Goal: Task Accomplishment & Management: Manage account settings

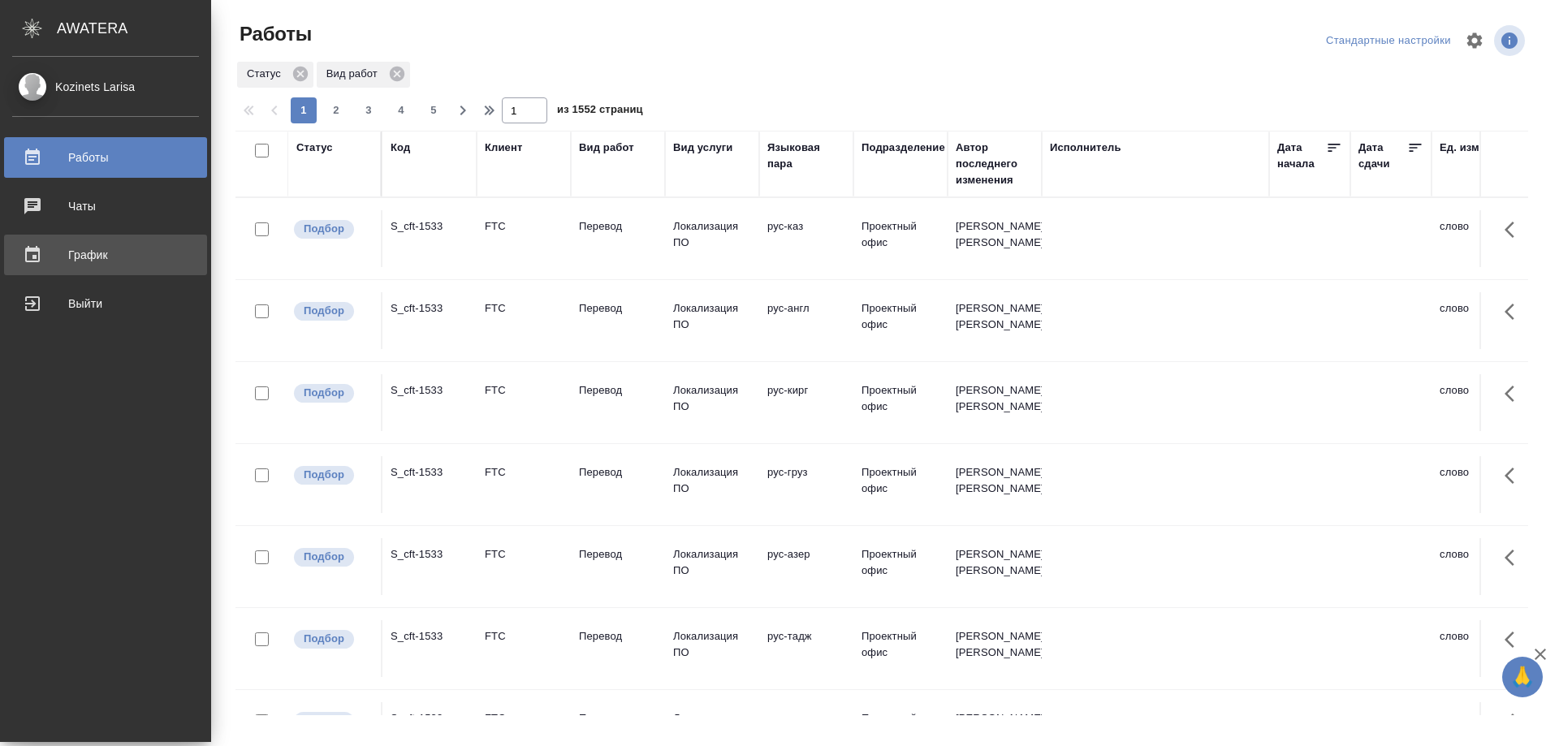
click at [100, 257] on div "График" at bounding box center [105, 255] width 187 height 24
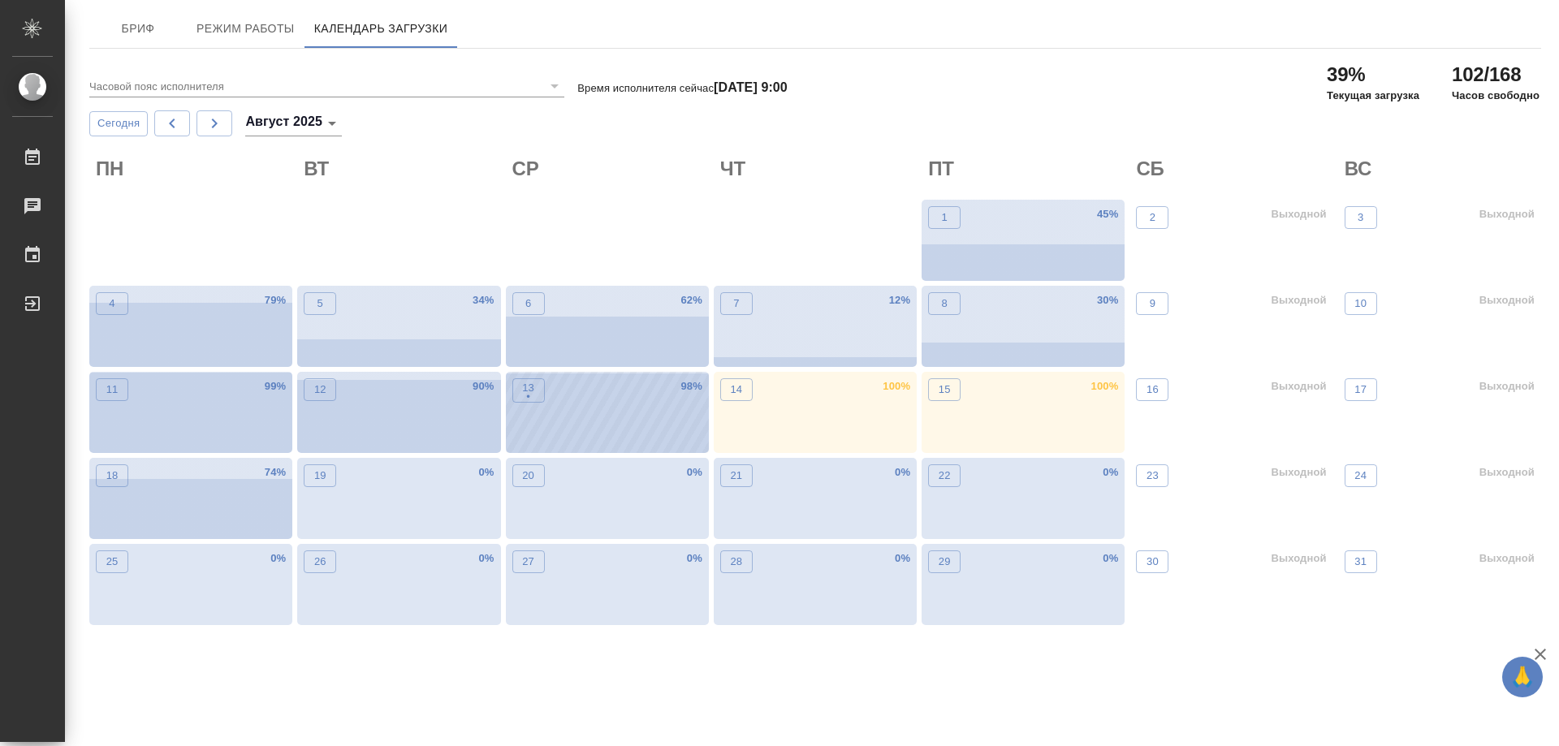
click at [519, 409] on div "13 •" at bounding box center [528, 415] width 32 height 75
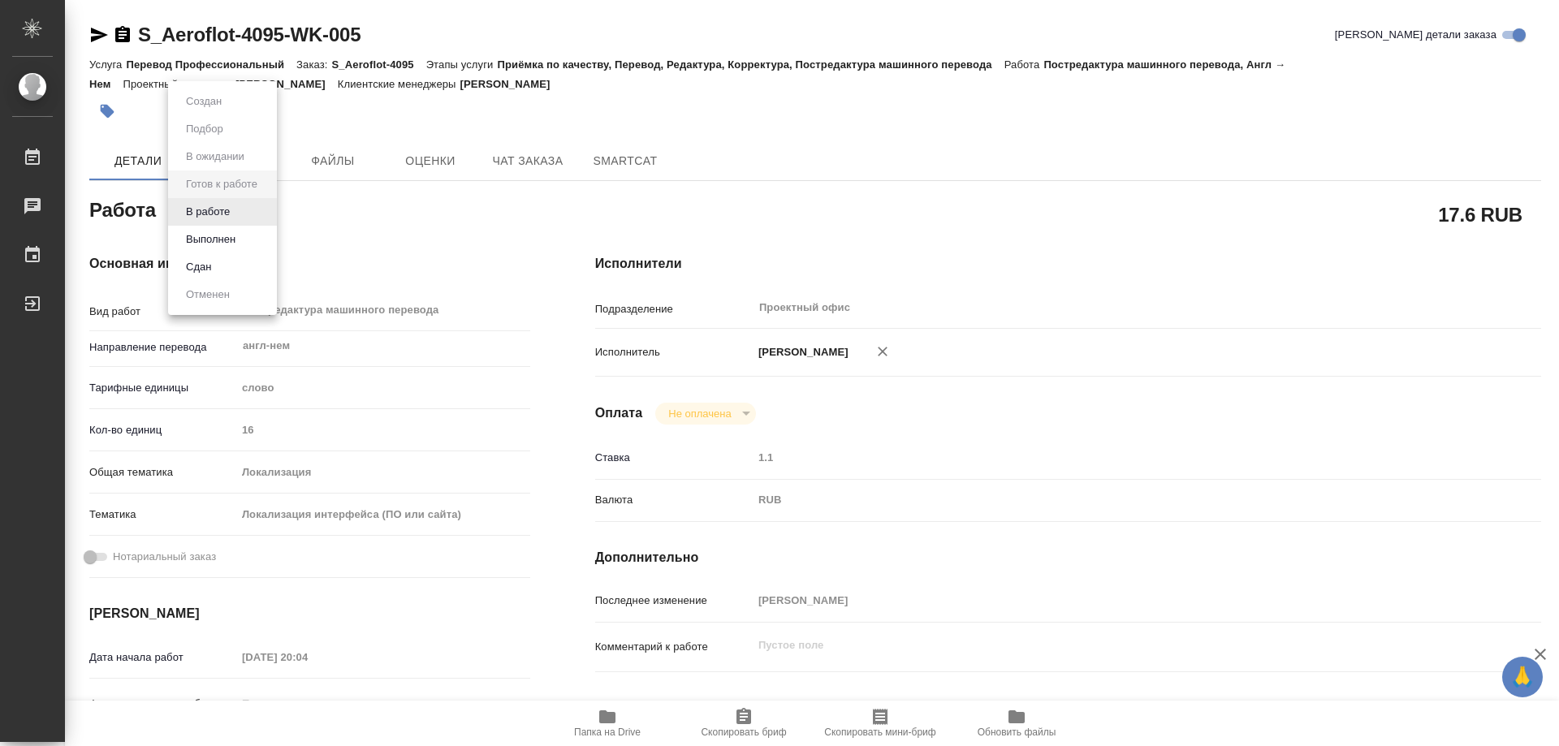
click at [269, 213] on body "🙏 .cls-1 fill:#fff; AWATERA Kozinets Larisa Работы 0 Чаты График Выйти S_Aerofl…" at bounding box center [779, 373] width 1559 height 746
click at [228, 209] on button "В работе" at bounding box center [208, 212] width 54 height 18
type textarea "x"
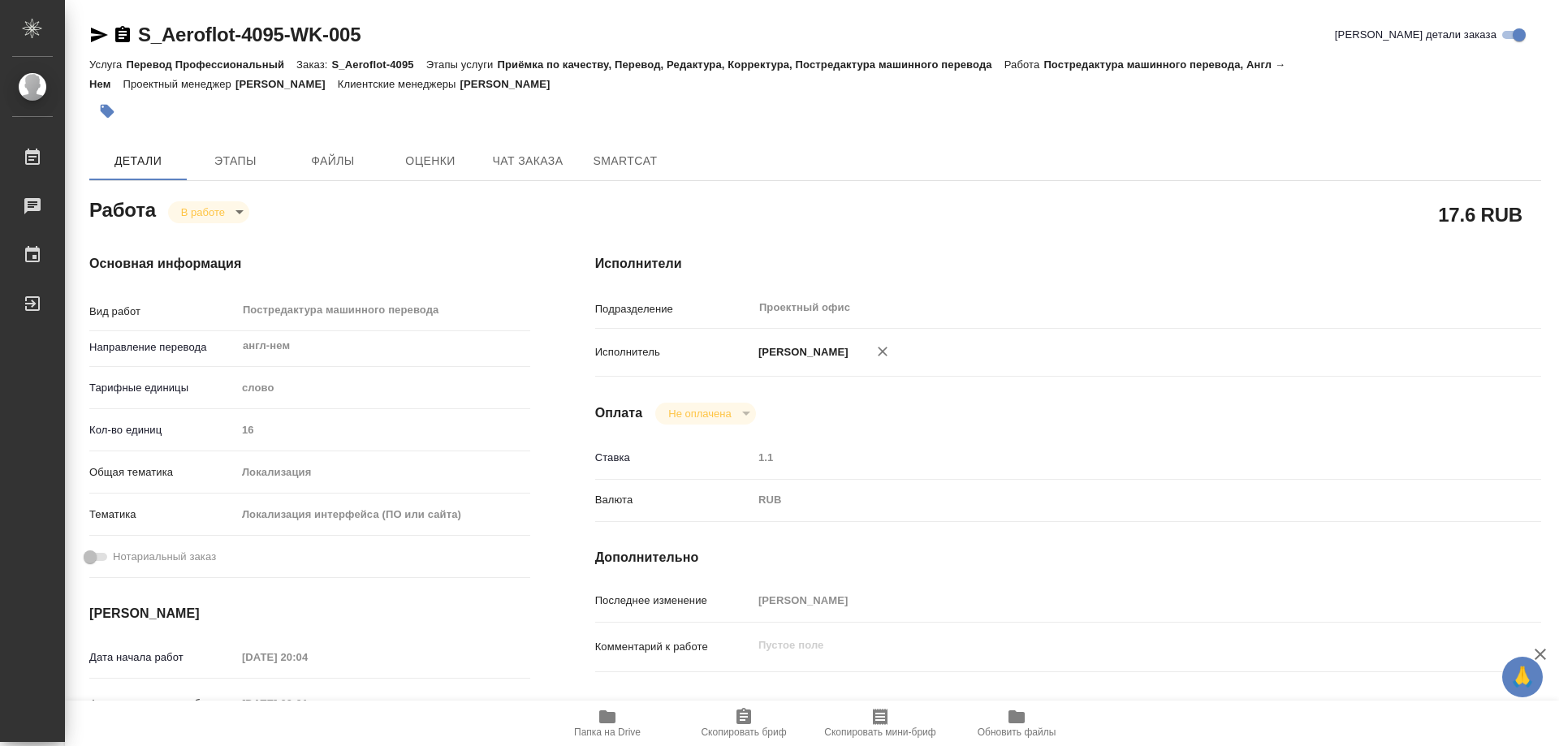
type textarea "x"
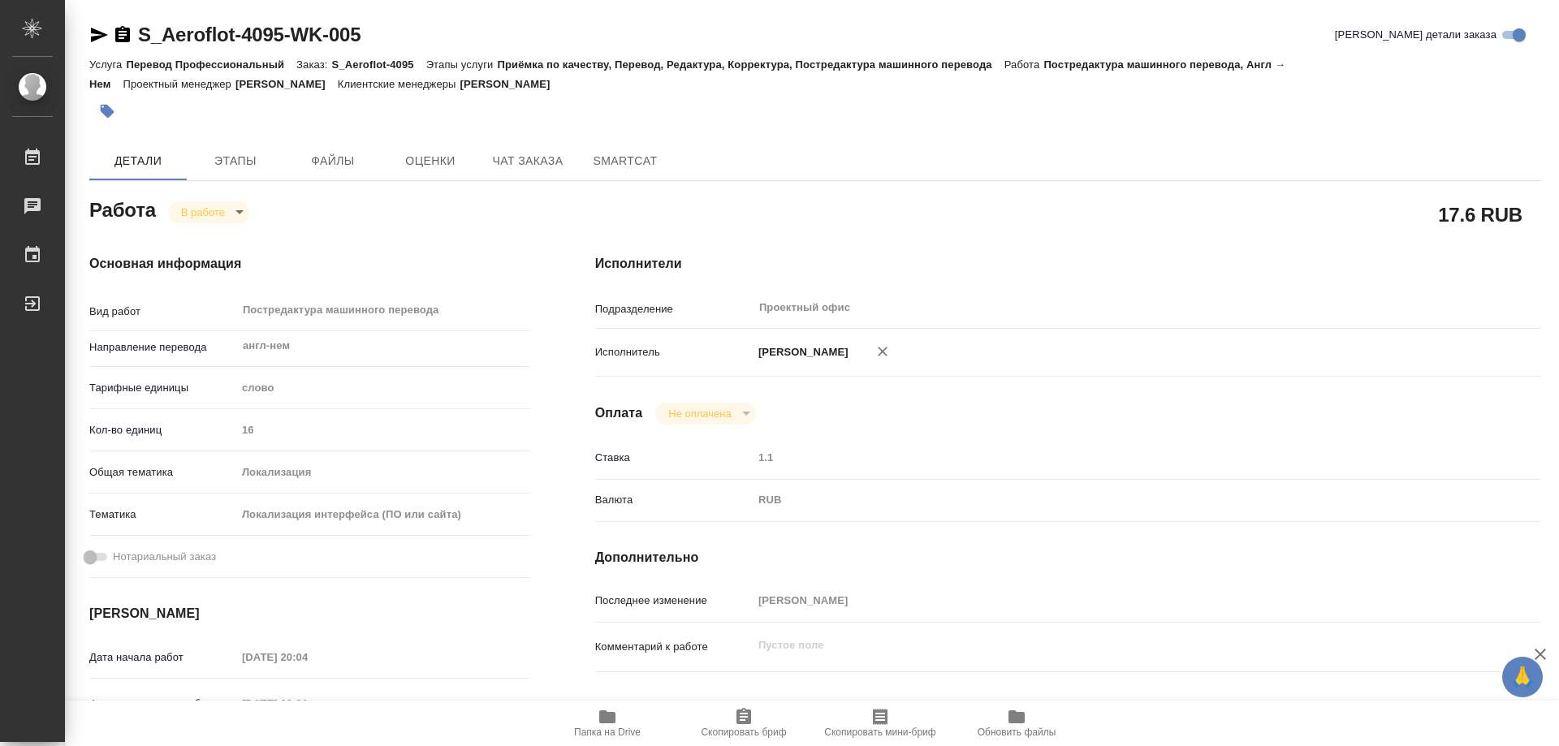
type textarea "x"
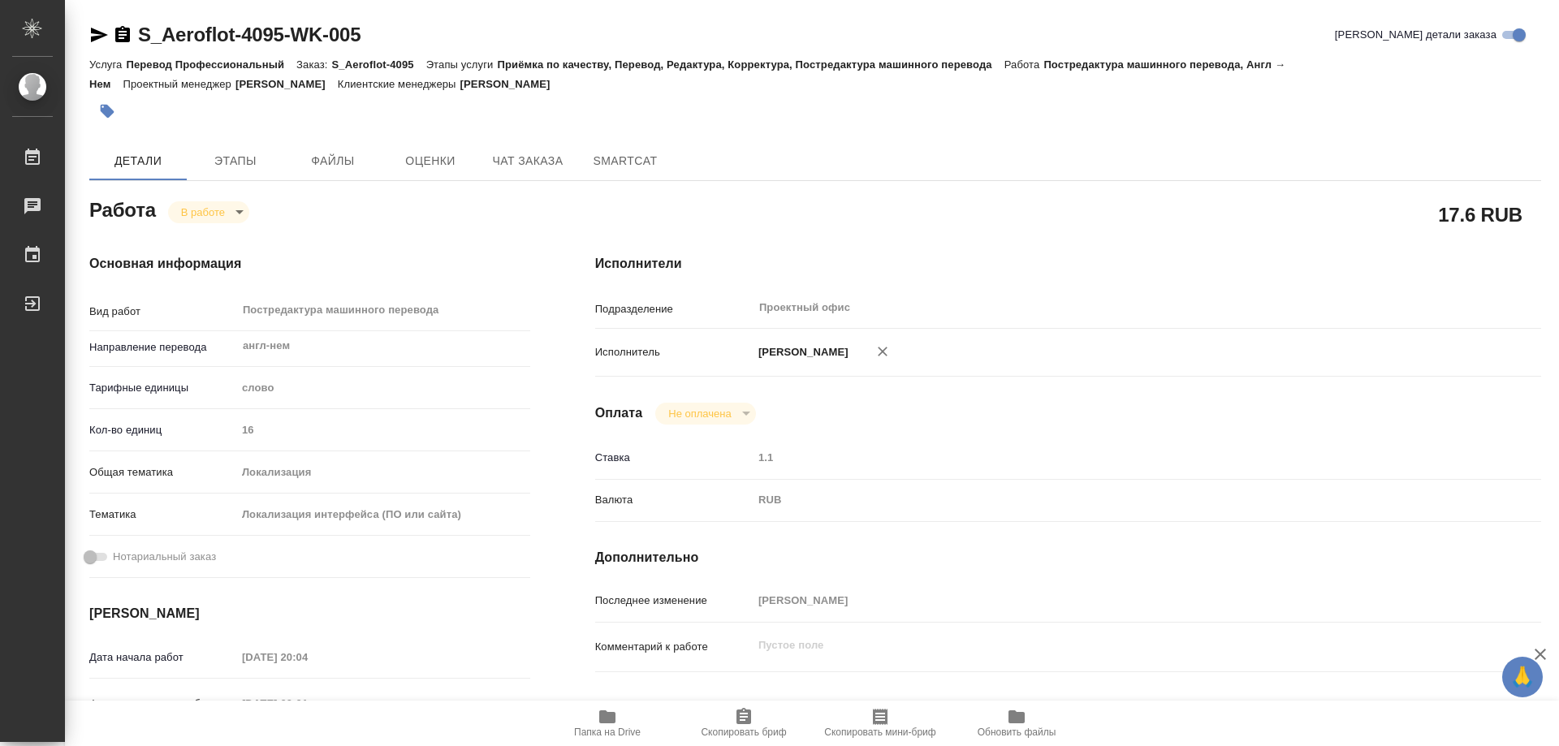
type textarea "x"
click at [238, 217] on body "🙏 .cls-1 fill:#fff; AWATERA Kozinets Larisa Работы 0 Чаты График Выйти S_Aerofl…" at bounding box center [779, 373] width 1559 height 746
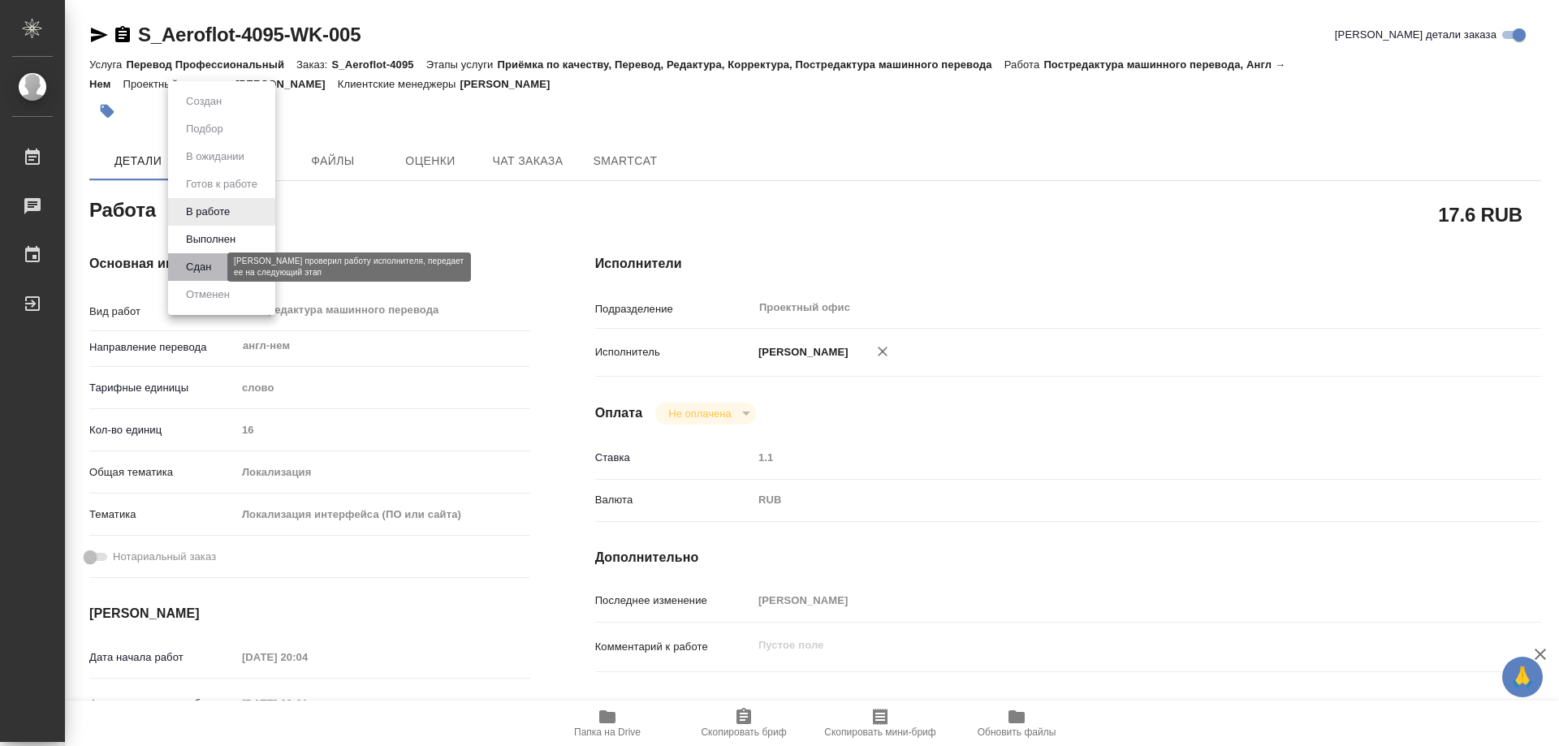
click at [205, 266] on button "Сдан" at bounding box center [198, 267] width 35 height 18
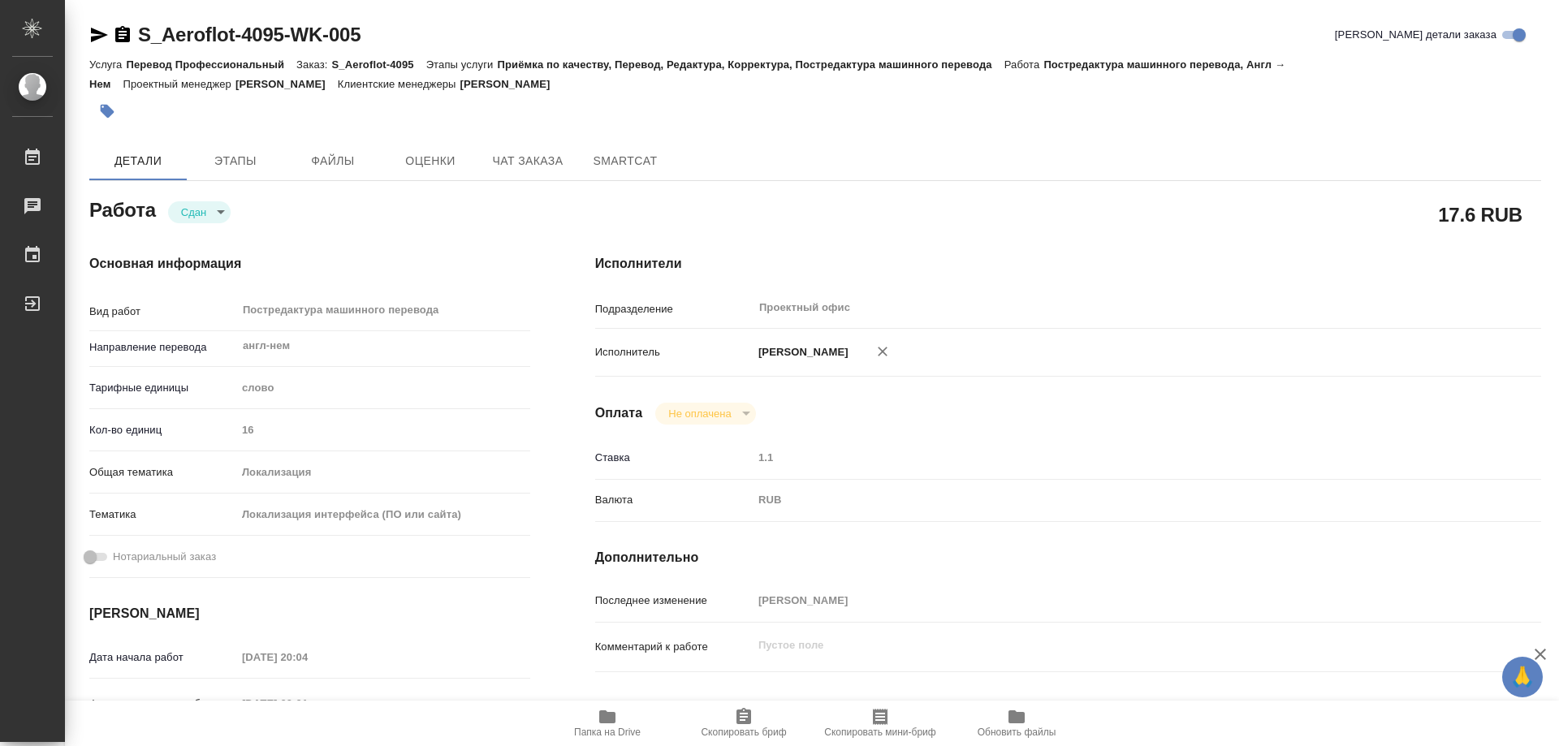
type textarea "x"
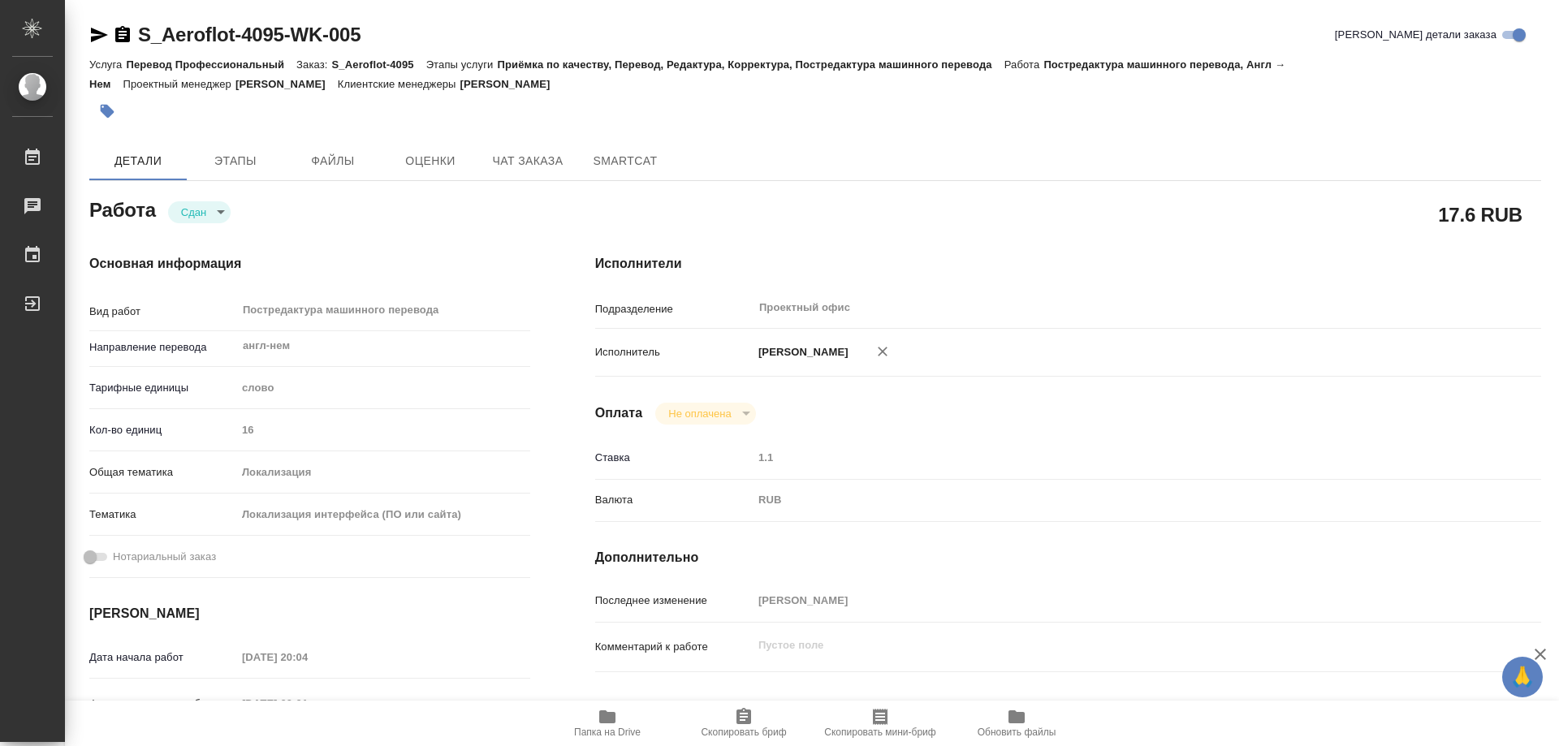
type textarea "x"
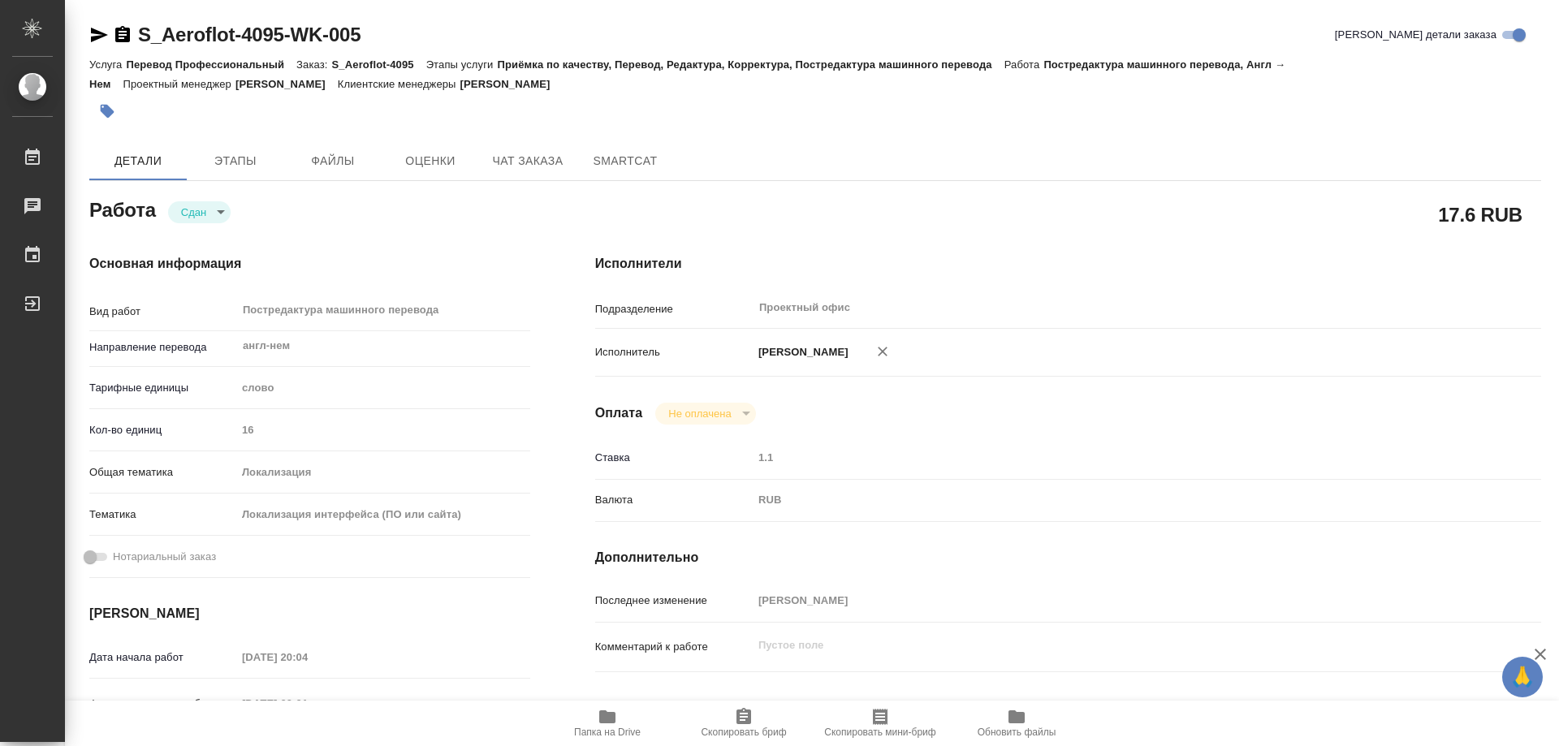
type textarea "x"
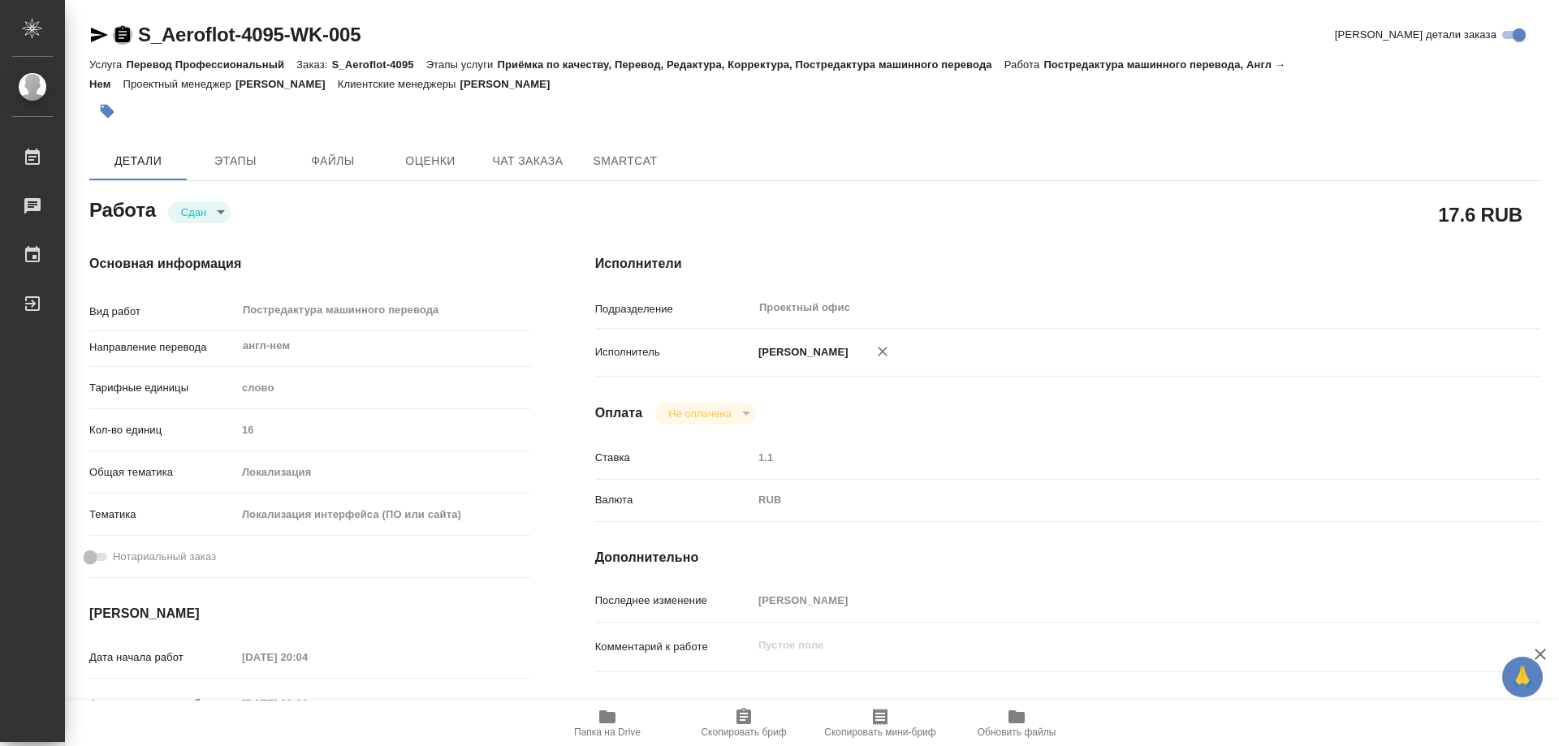
click at [124, 37] on icon "button" at bounding box center [122, 34] width 15 height 16
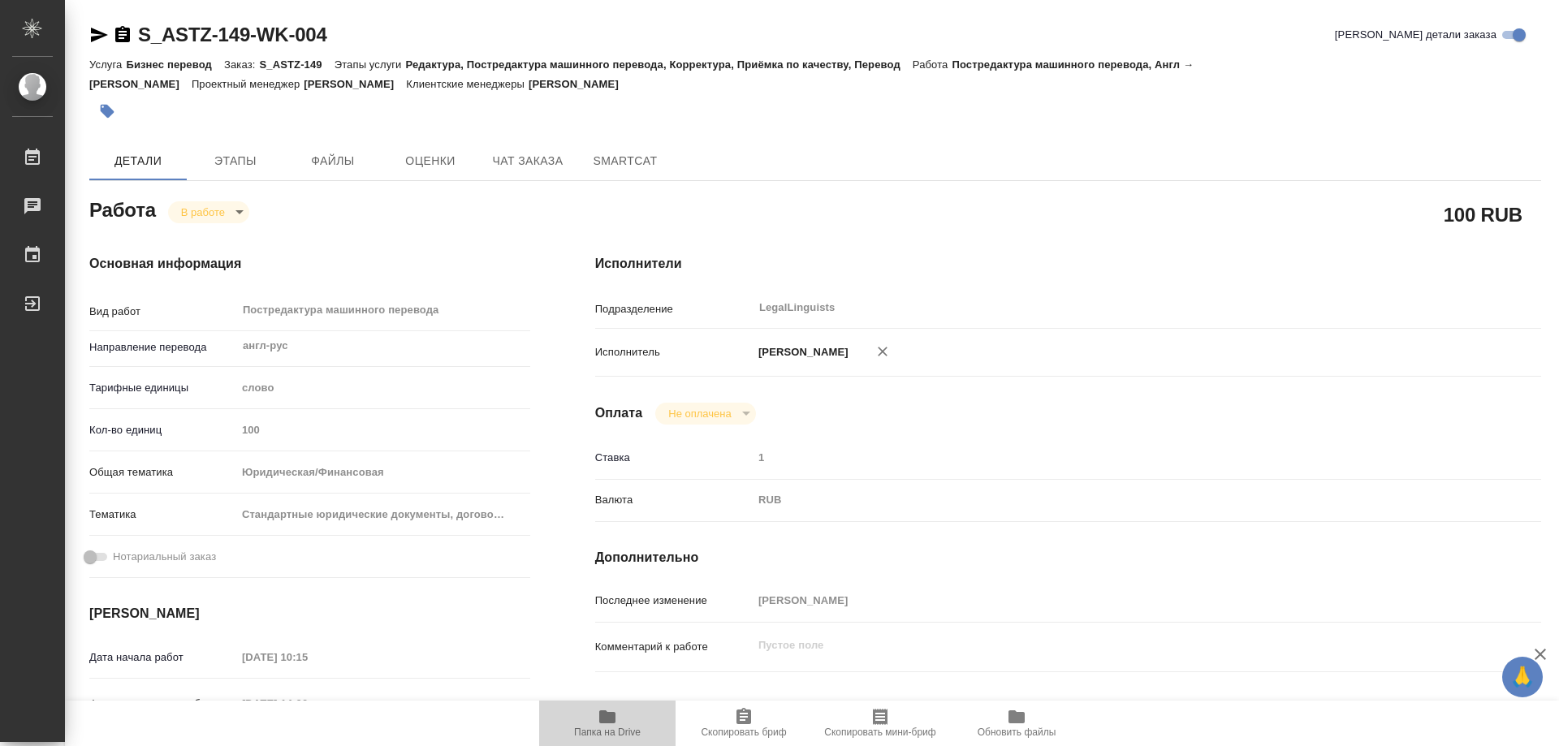
click at [609, 729] on span "Папка на Drive" at bounding box center [607, 732] width 67 height 11
click at [125, 41] on icon "button" at bounding box center [122, 34] width 15 height 16
click at [237, 214] on body "🙏 .cls-1 fill:#fff; AWATERA Kozinets Larisa Работы 0 Чаты График Выйти S_ASTZ-1…" at bounding box center [779, 373] width 1559 height 746
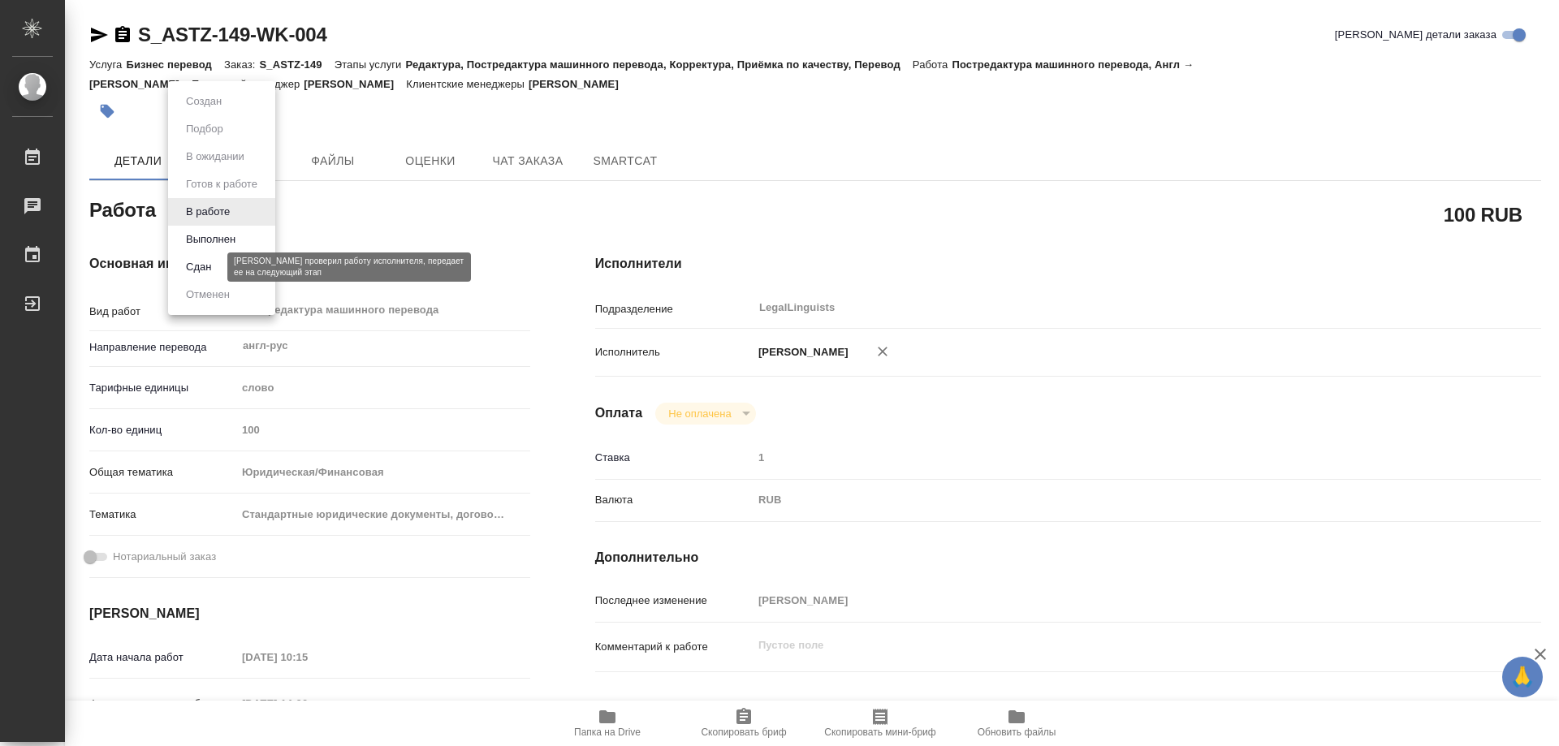
click at [195, 266] on button "Сдан" at bounding box center [198, 267] width 35 height 18
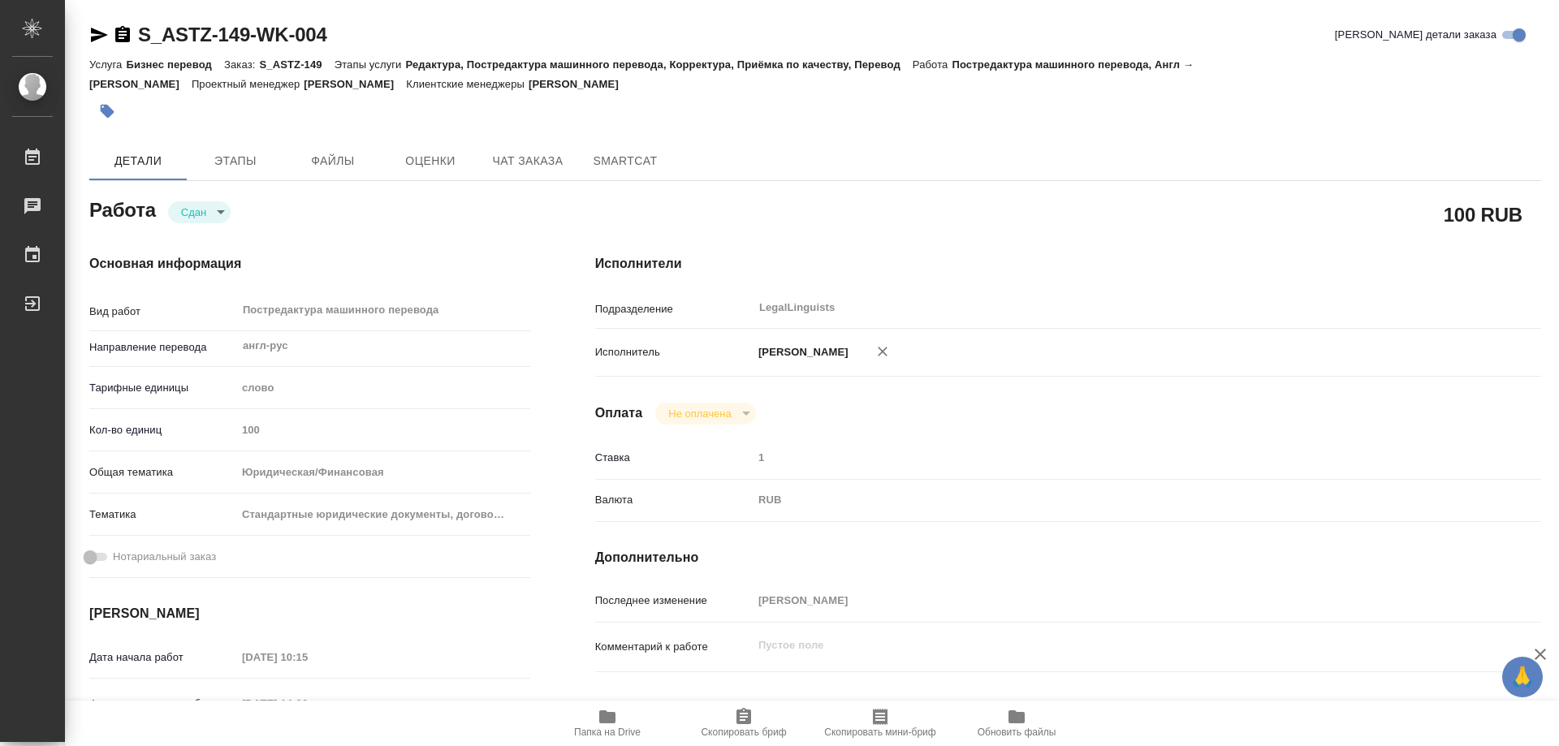
type textarea "x"
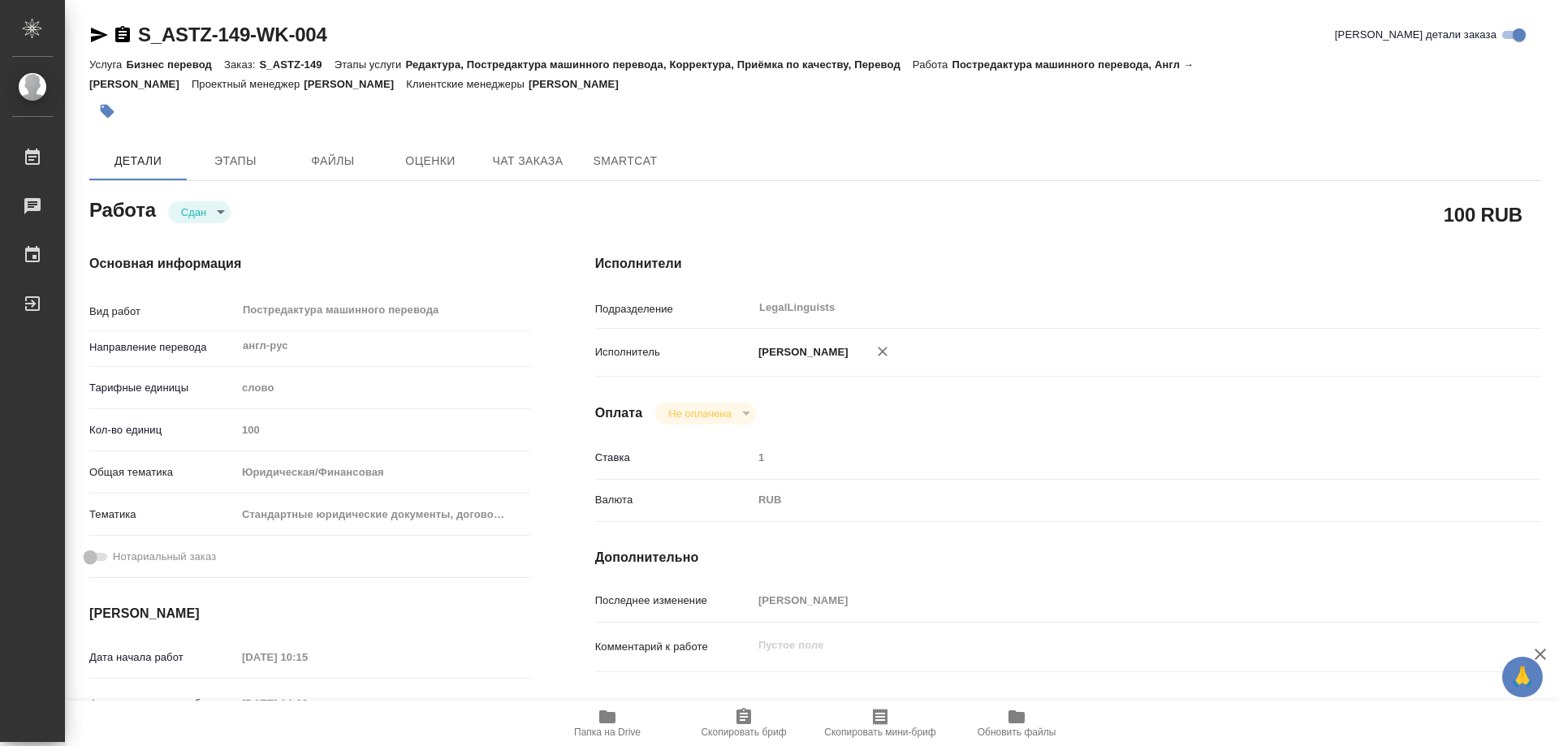
type textarea "x"
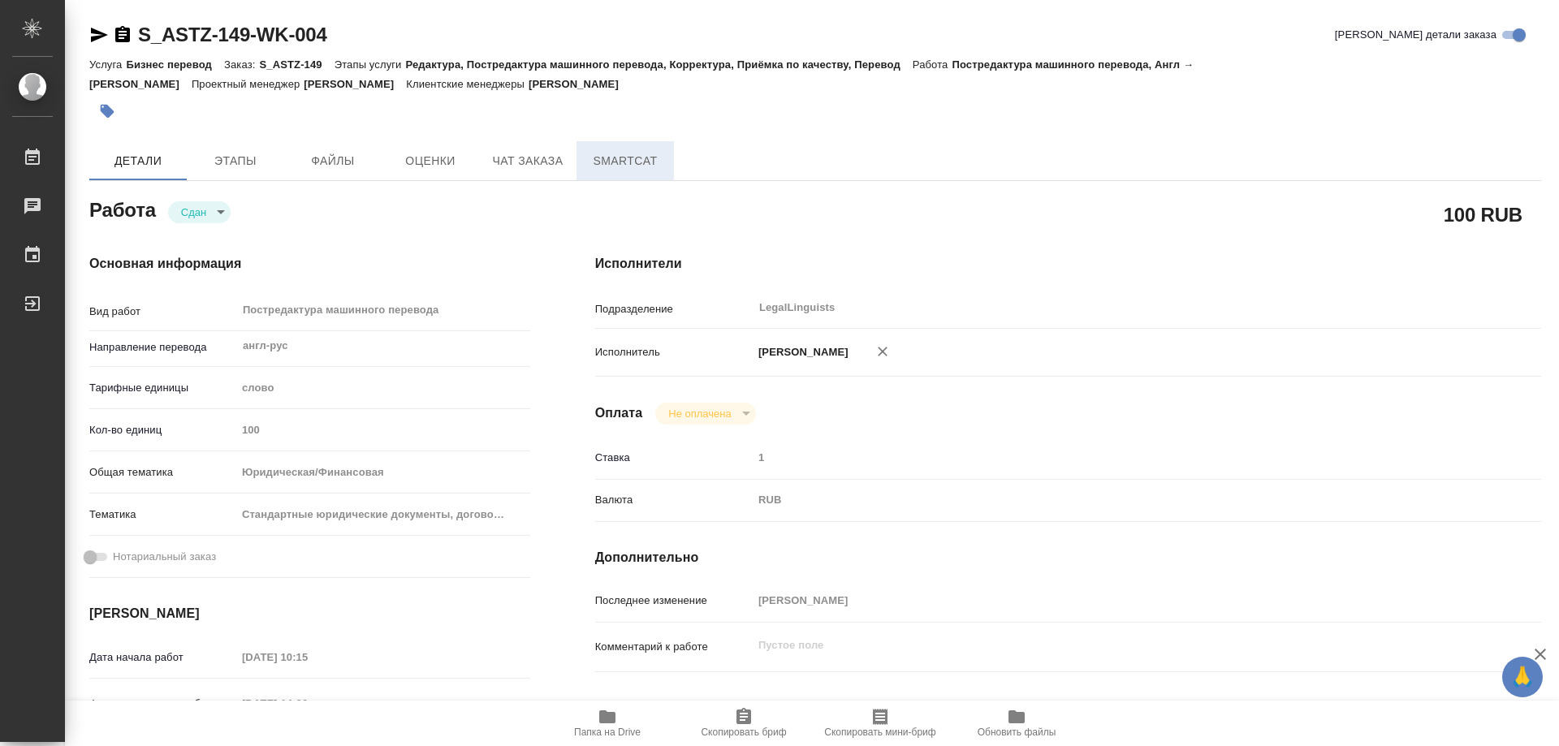
type textarea "x"
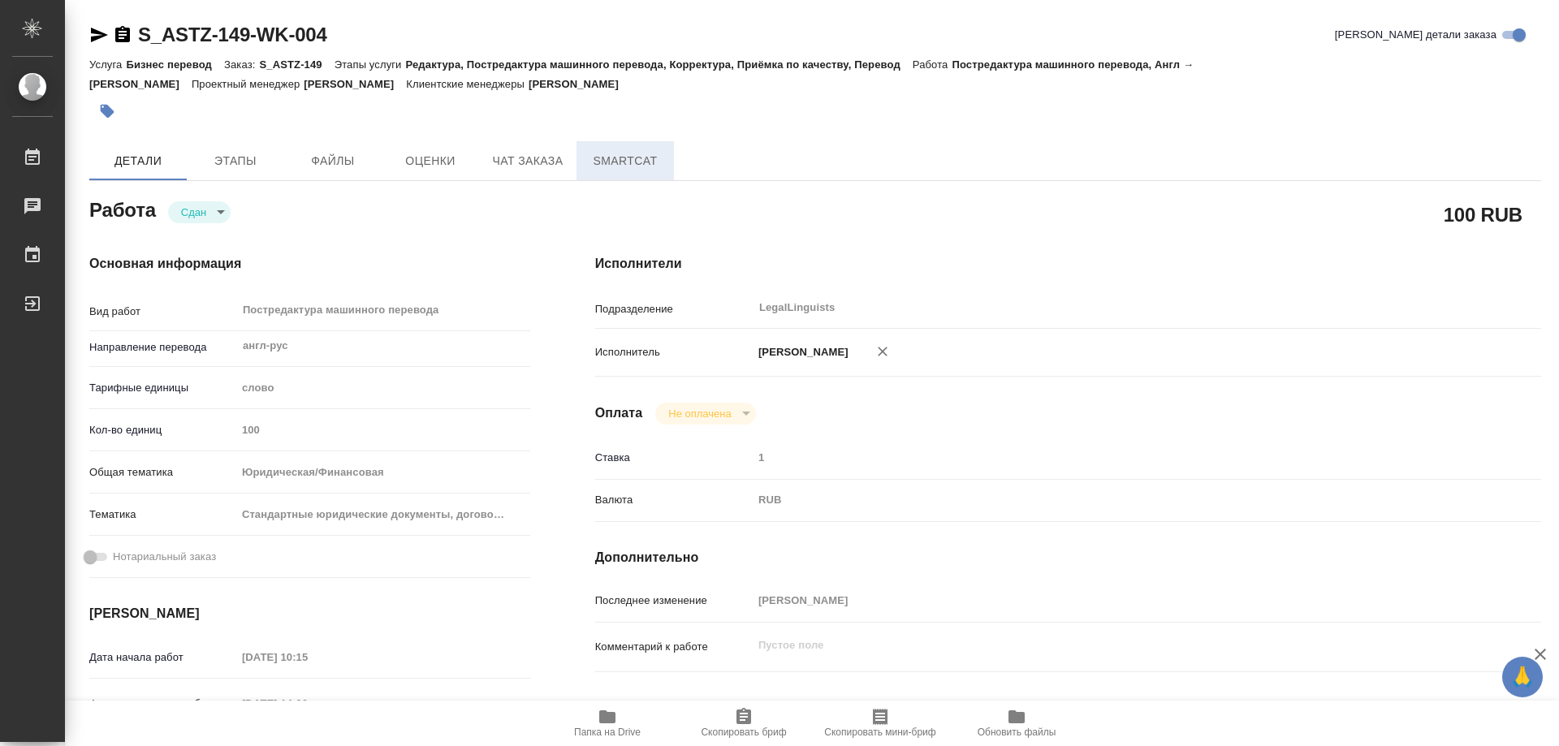
click at [646, 159] on span "SmartCat" at bounding box center [625, 161] width 78 height 20
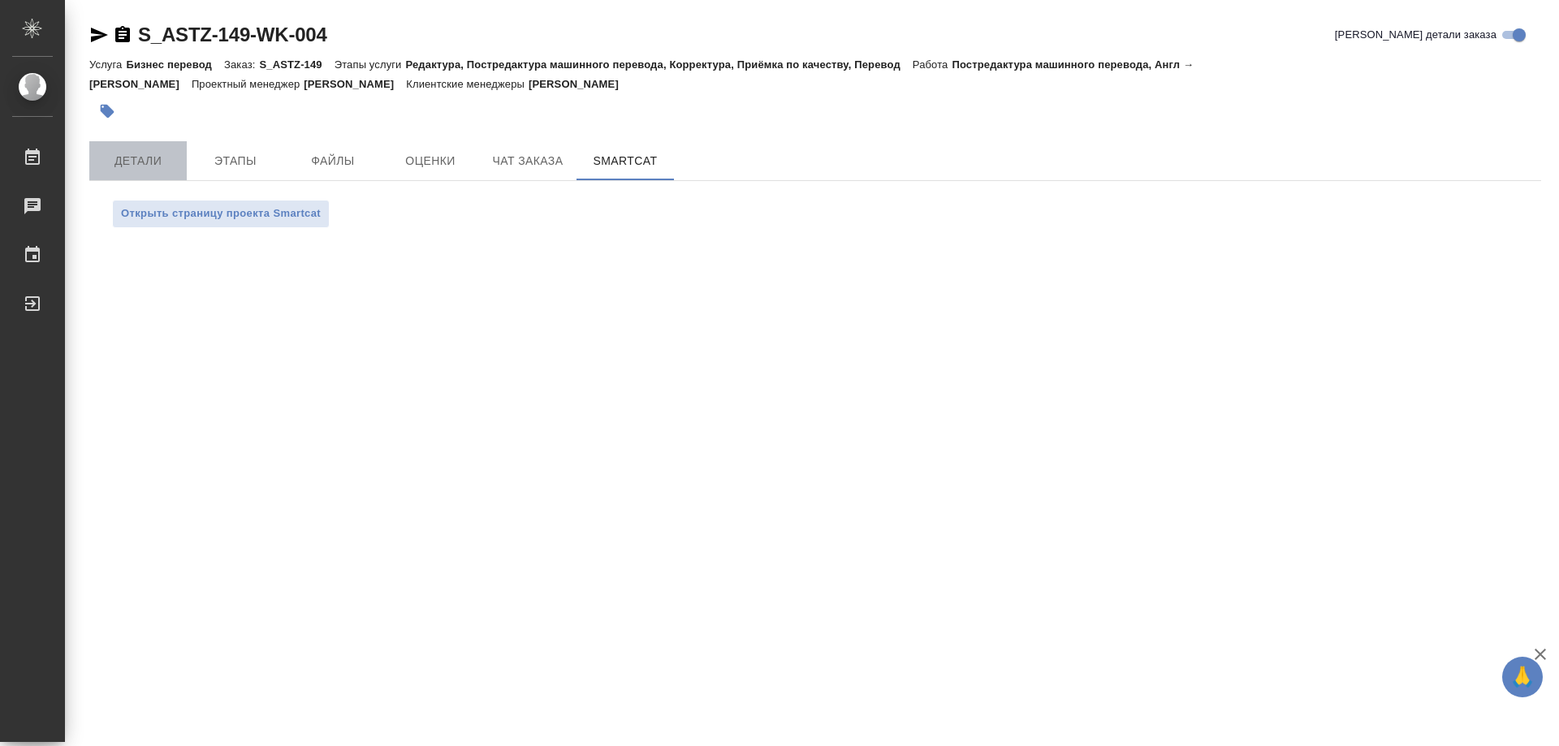
click at [155, 160] on span "Детали" at bounding box center [138, 161] width 78 height 20
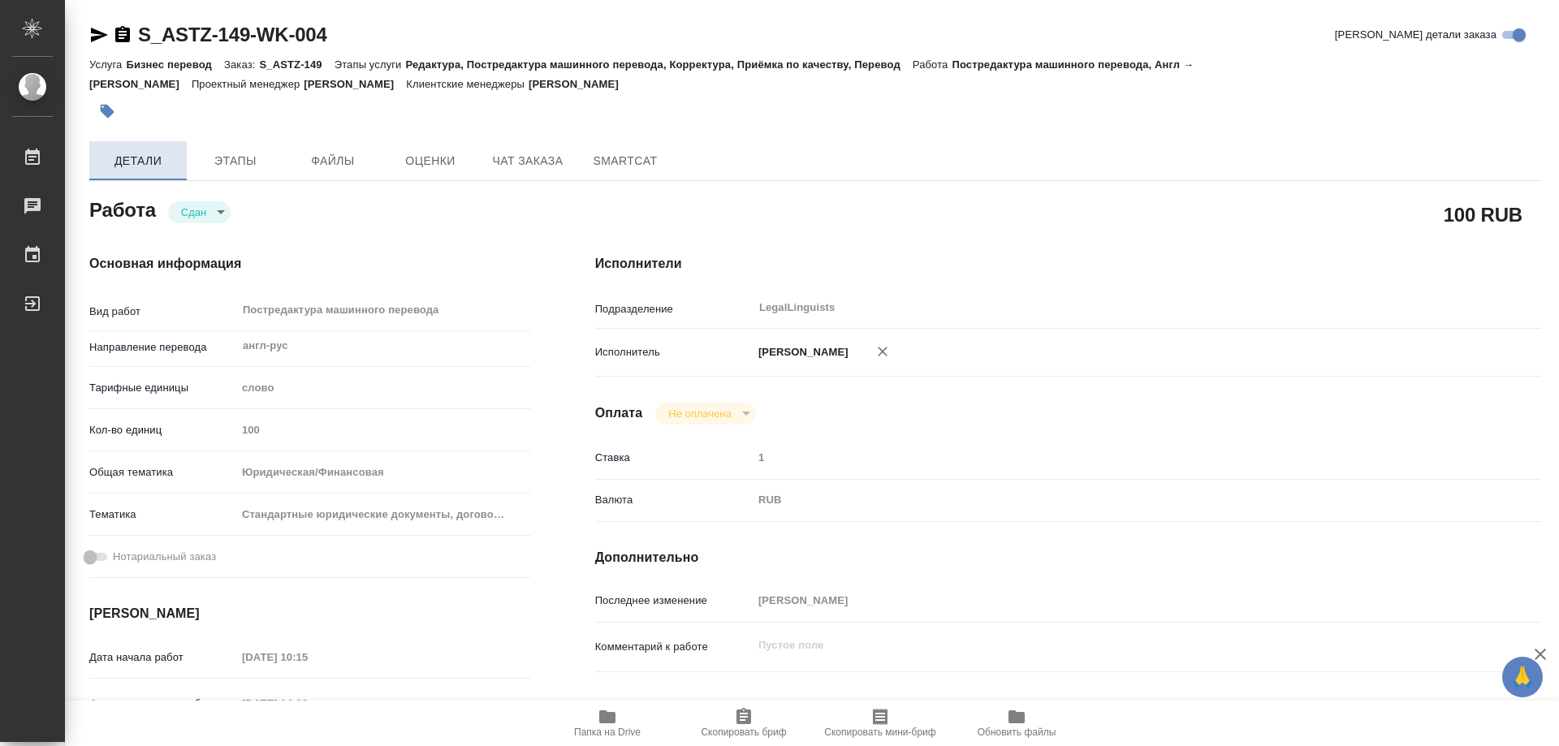
type textarea "x"
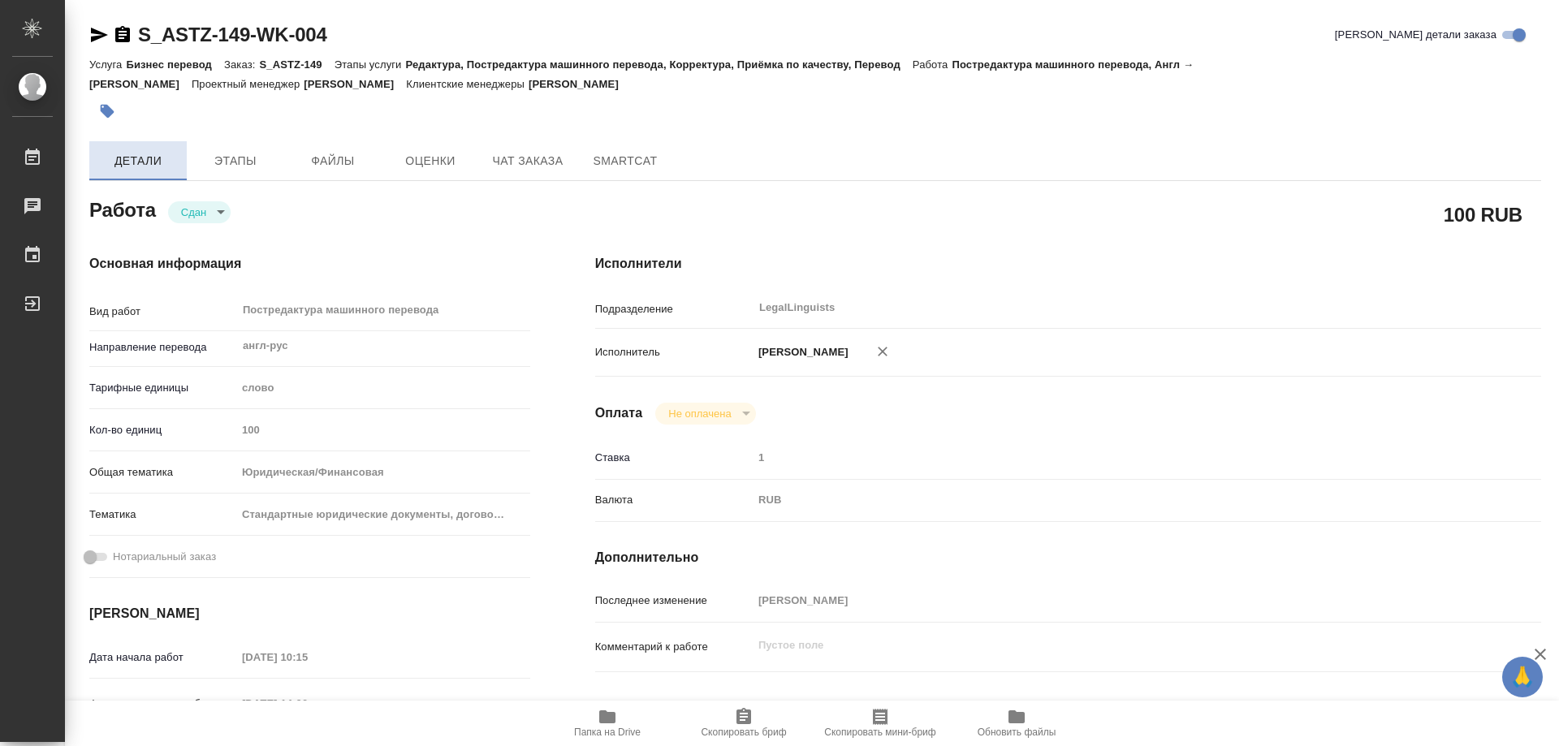
type textarea "x"
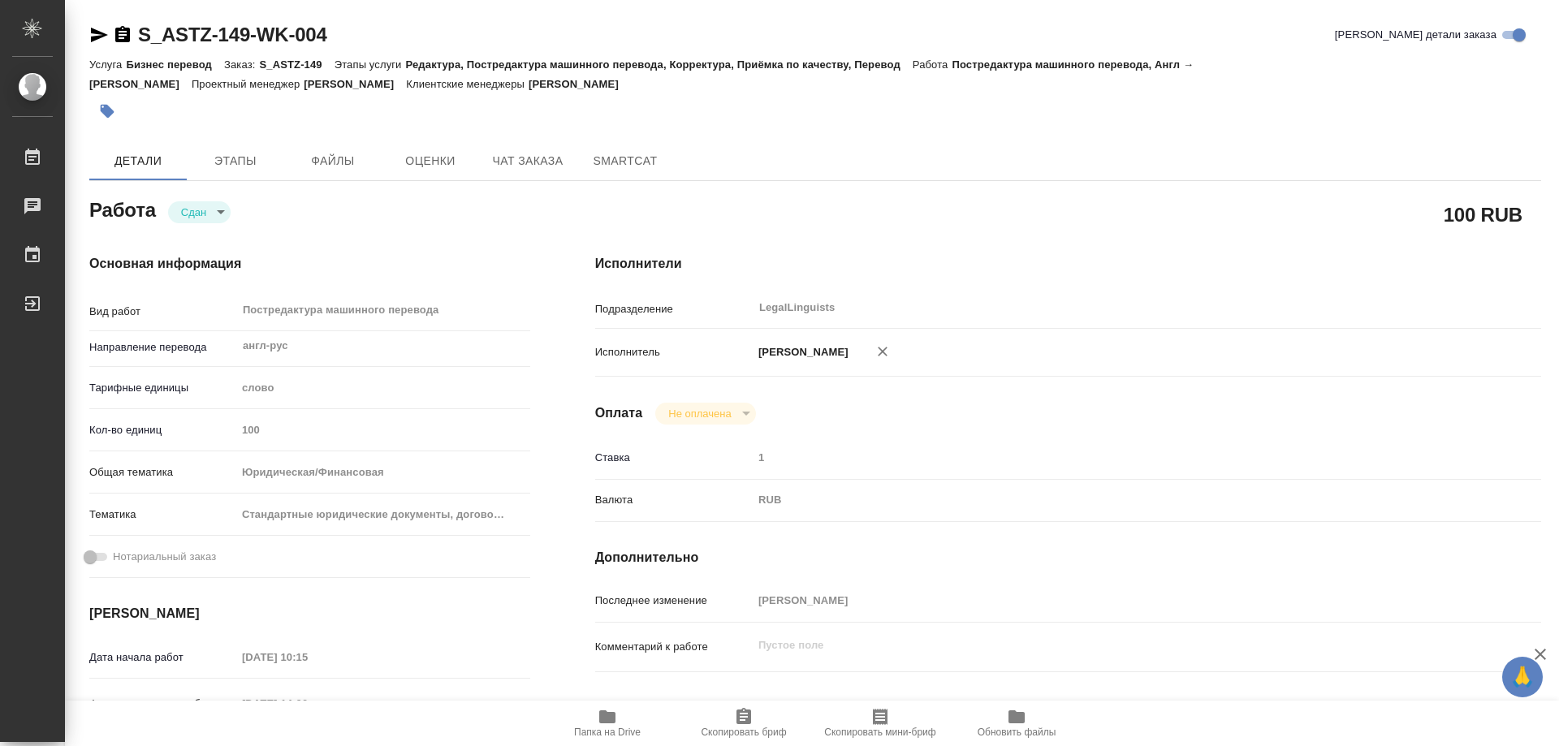
click at [119, 33] on icon "button" at bounding box center [122, 34] width 15 height 16
type textarea "x"
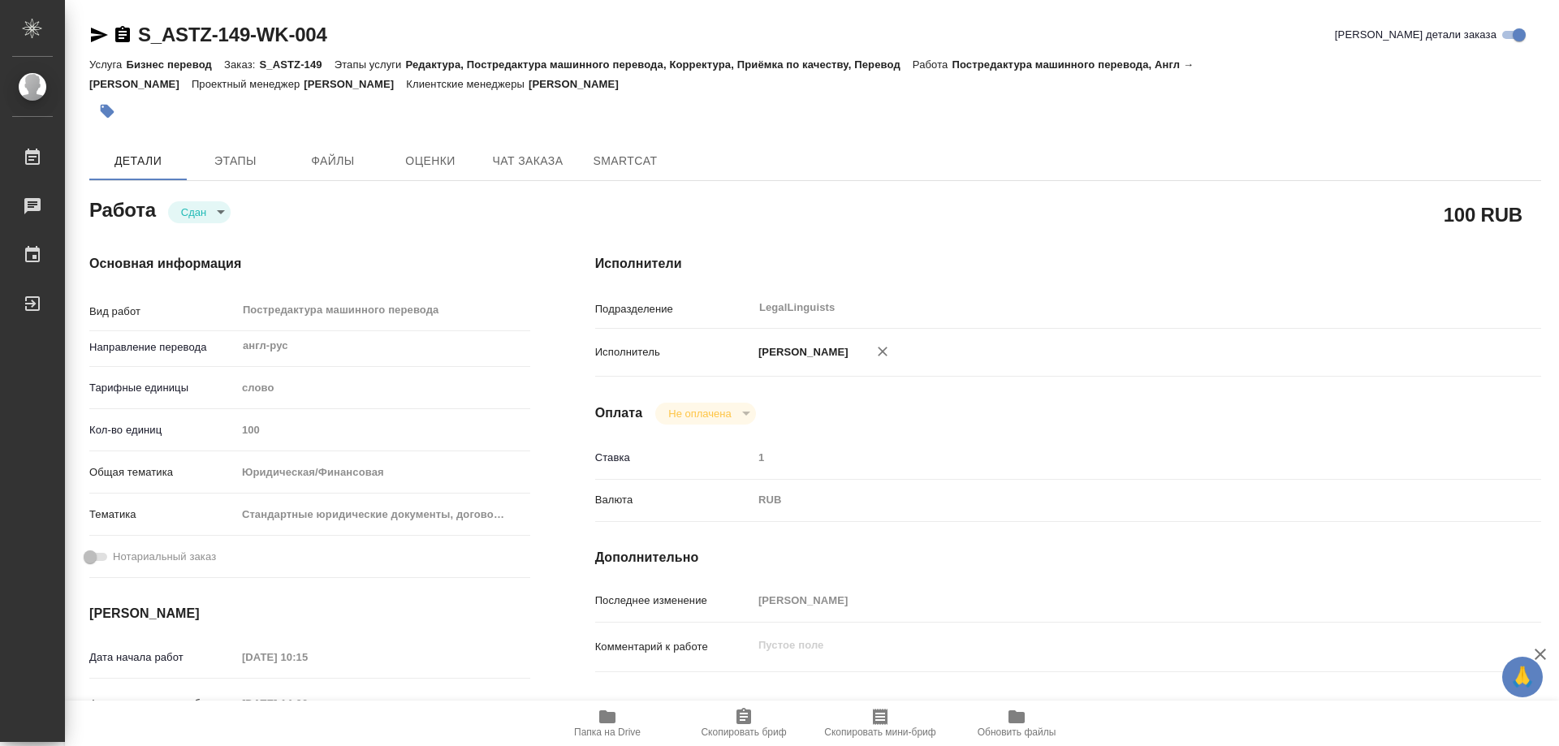
type textarea "x"
